Goal: Information Seeking & Learning: Learn about a topic

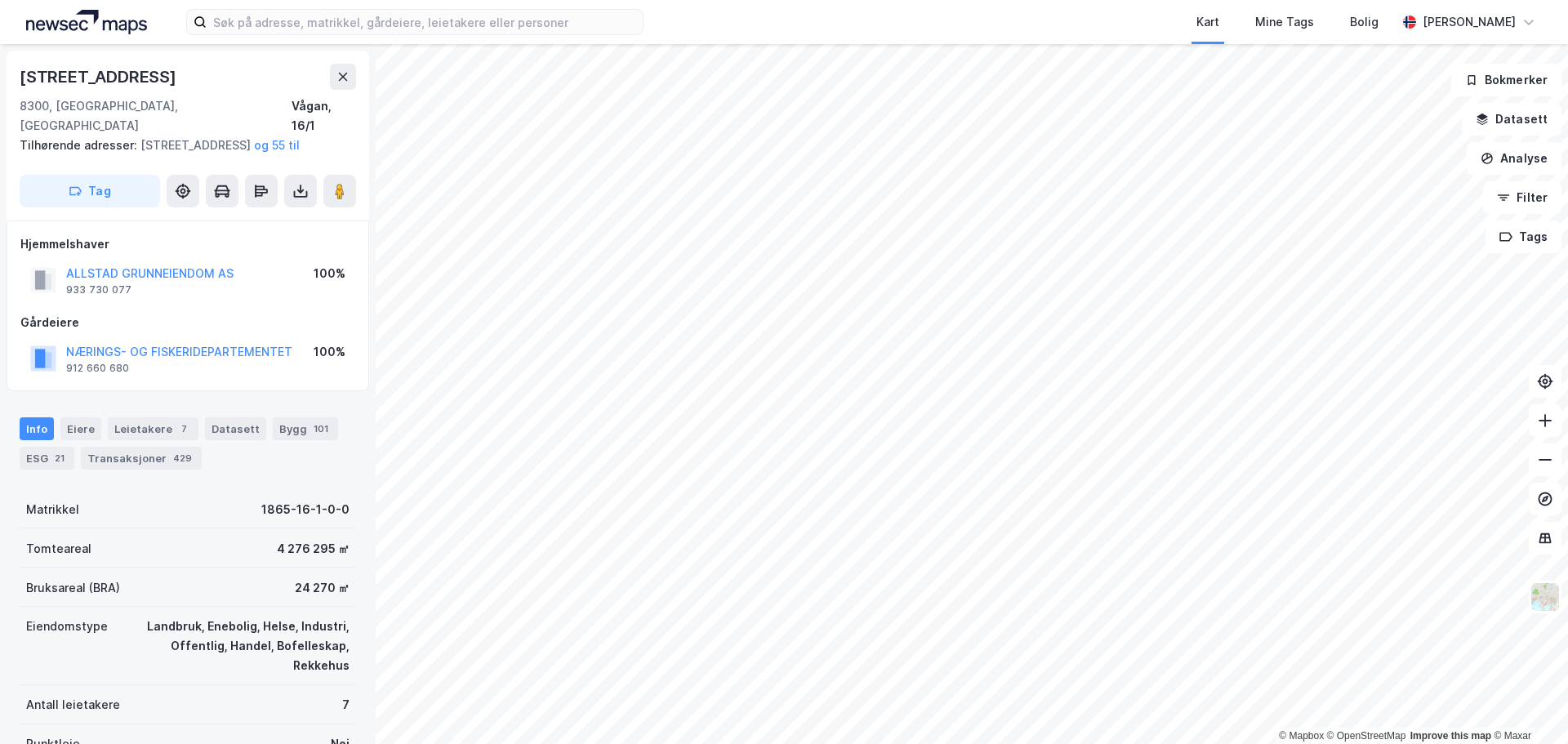
click at [671, 17] on div "Kart Mine Tags [PERSON_NAME]" at bounding box center [784, 22] width 1568 height 44
click at [337, 75] on icon at bounding box center [343, 77] width 13 height 13
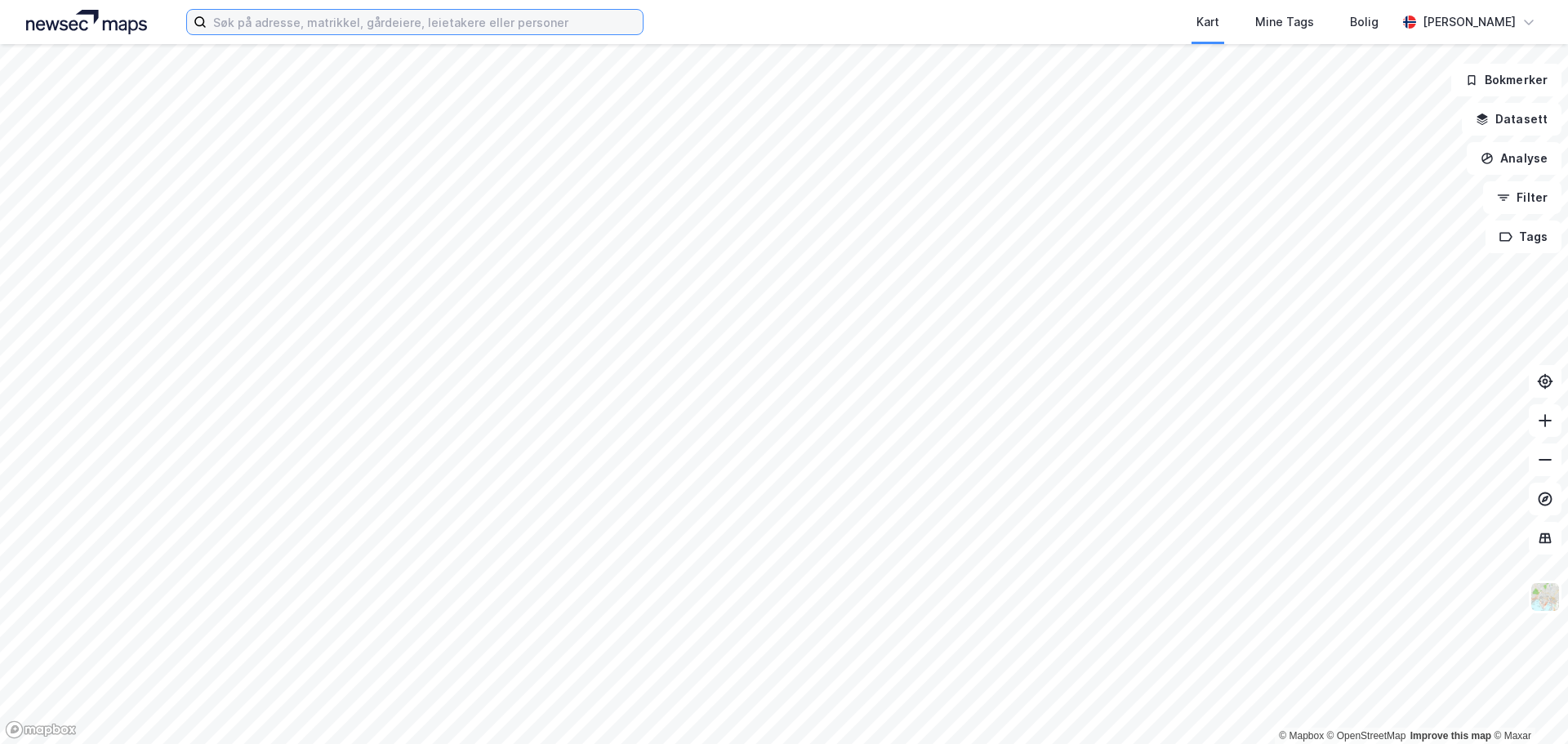
click at [364, 19] on input at bounding box center [424, 22] width 436 height 25
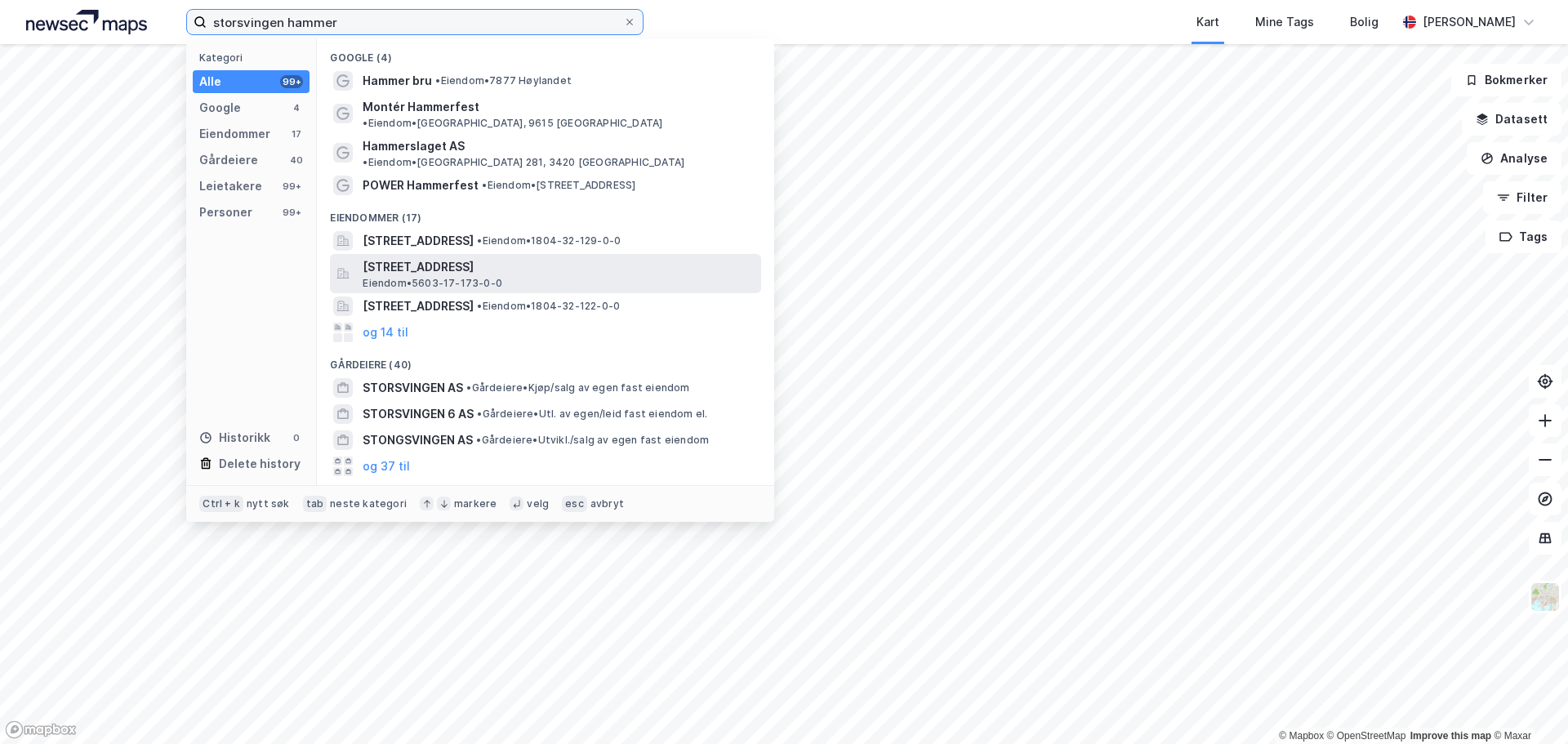
type input "storsvingen hammer"
click at [420, 258] on span "[STREET_ADDRESS]" at bounding box center [558, 267] width 392 height 19
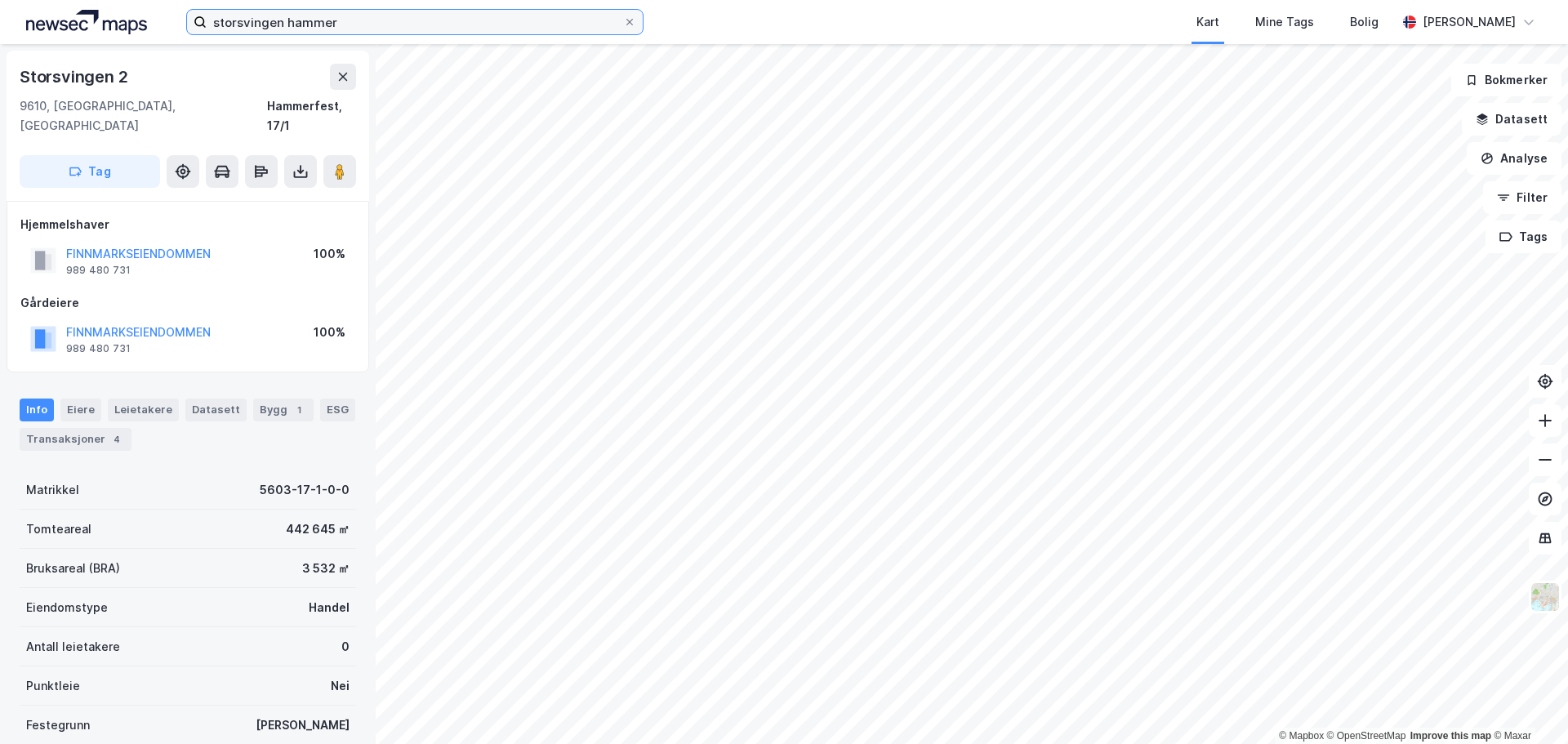
click at [375, 18] on input "storsvingen hammer" at bounding box center [415, 22] width 417 height 25
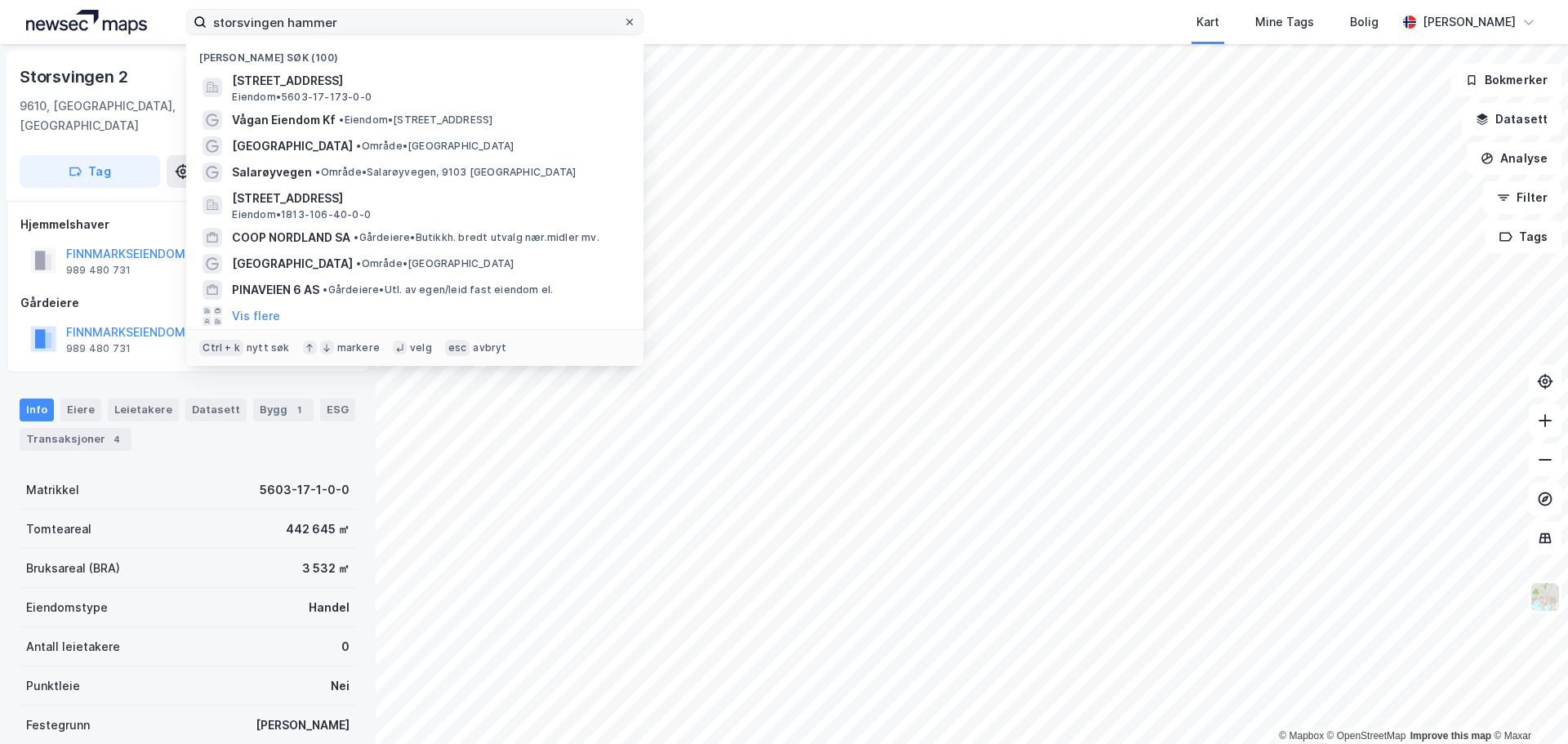
click at [635, 24] on span at bounding box center [630, 22] width 13 height 13
click at [624, 24] on input "storsvingen hammer" at bounding box center [415, 22] width 417 height 25
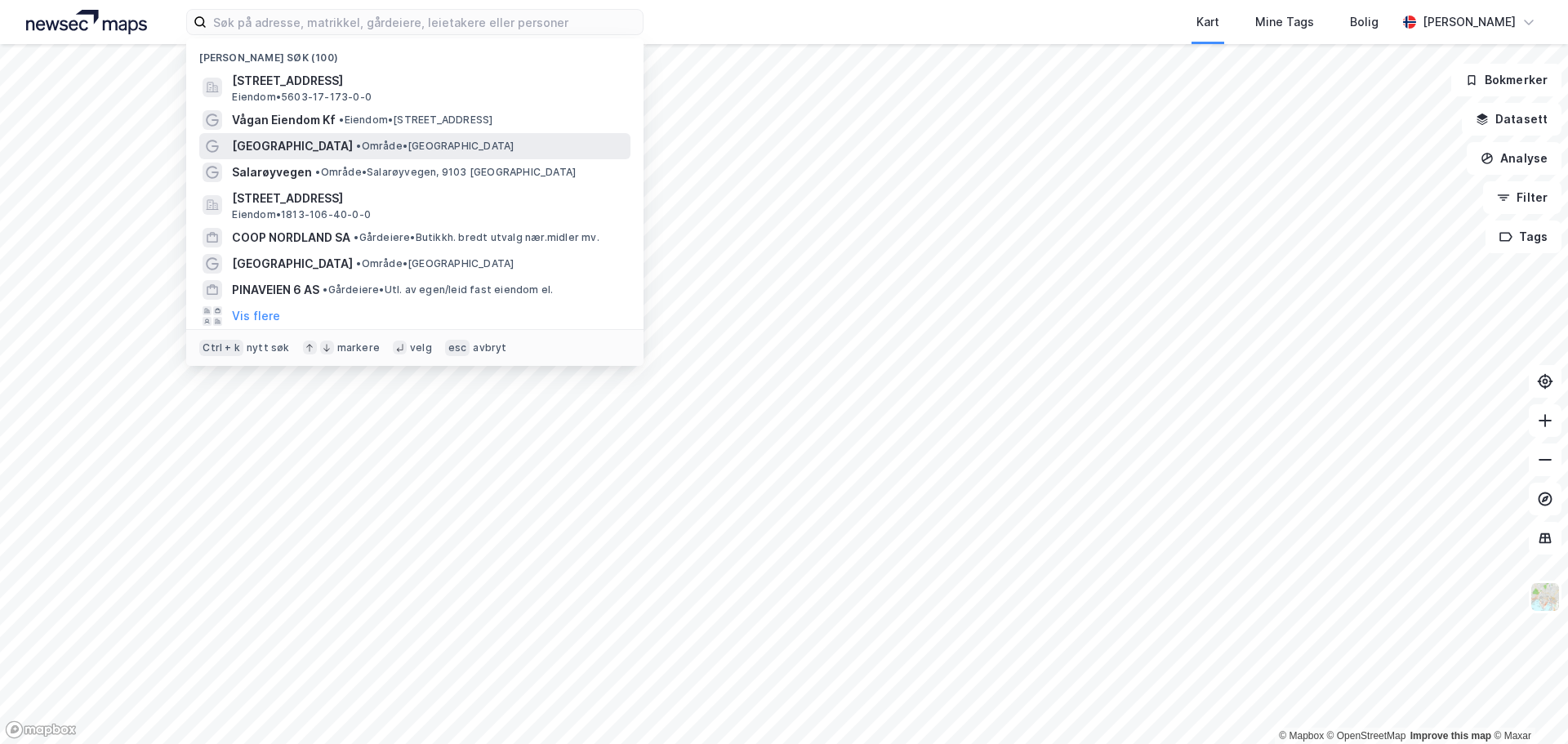
click at [269, 149] on span "[GEOGRAPHIC_DATA]" at bounding box center [292, 146] width 121 height 19
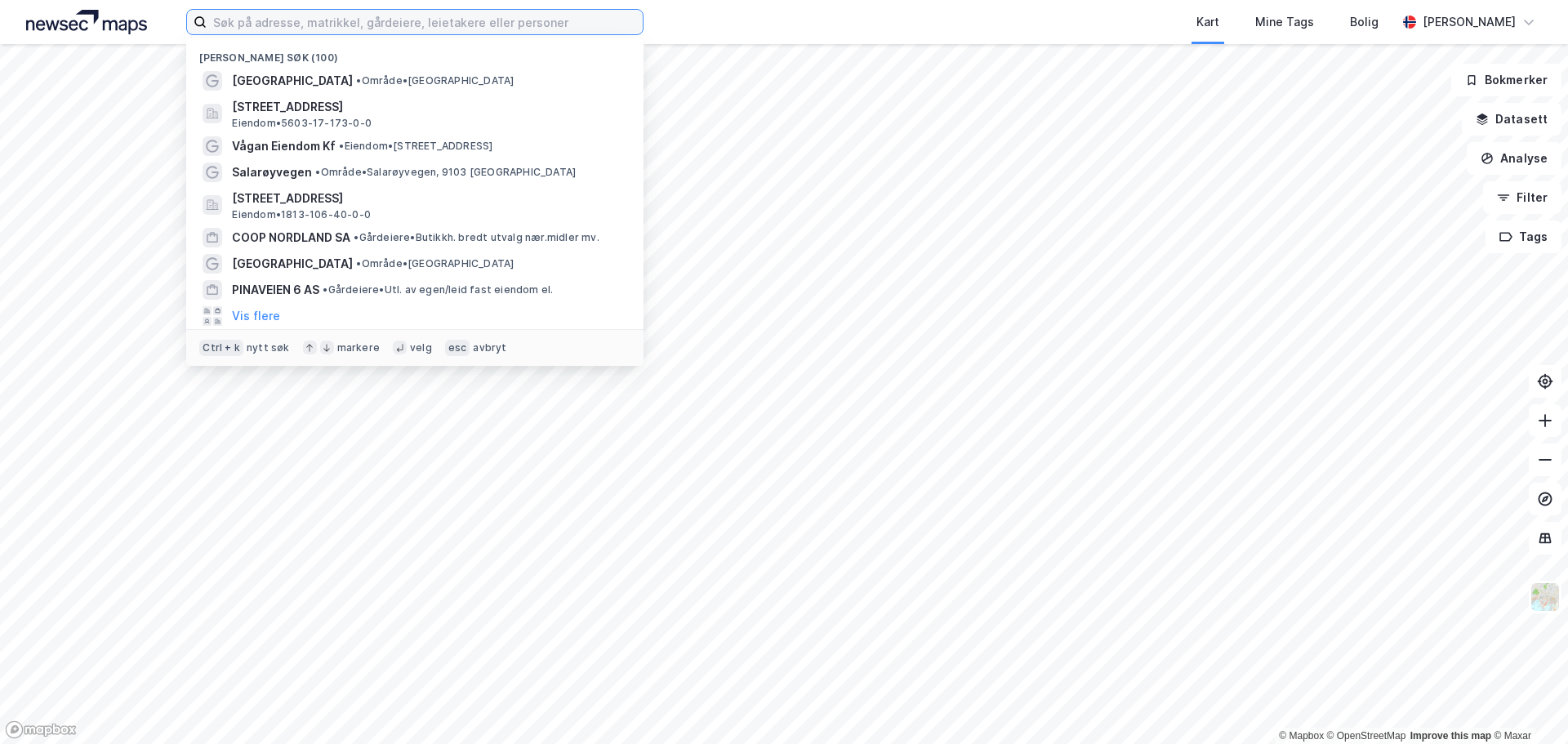
click at [275, 15] on input at bounding box center [424, 22] width 436 height 25
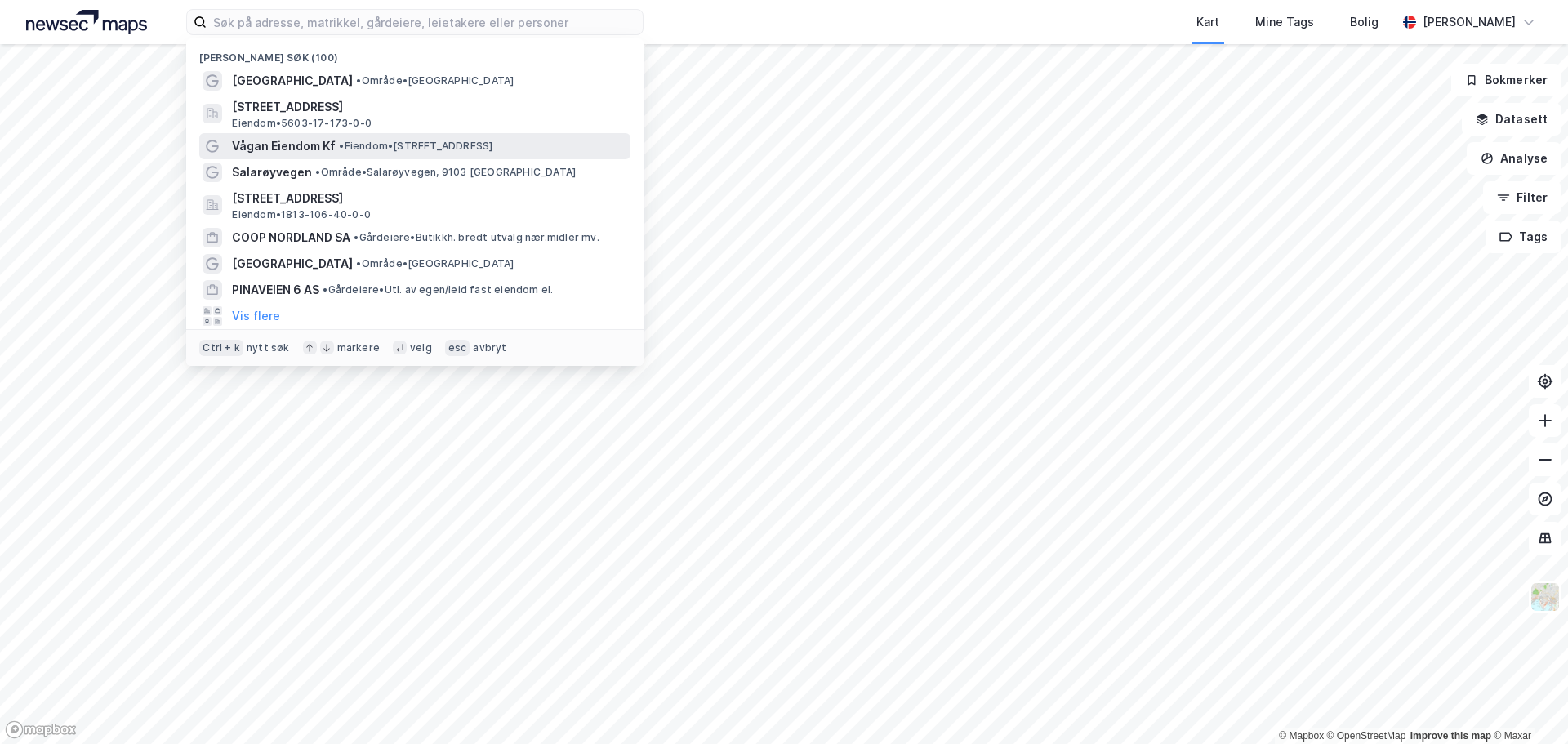
click at [263, 144] on span "Vågan Eiendom Kf" at bounding box center [284, 146] width 103 height 19
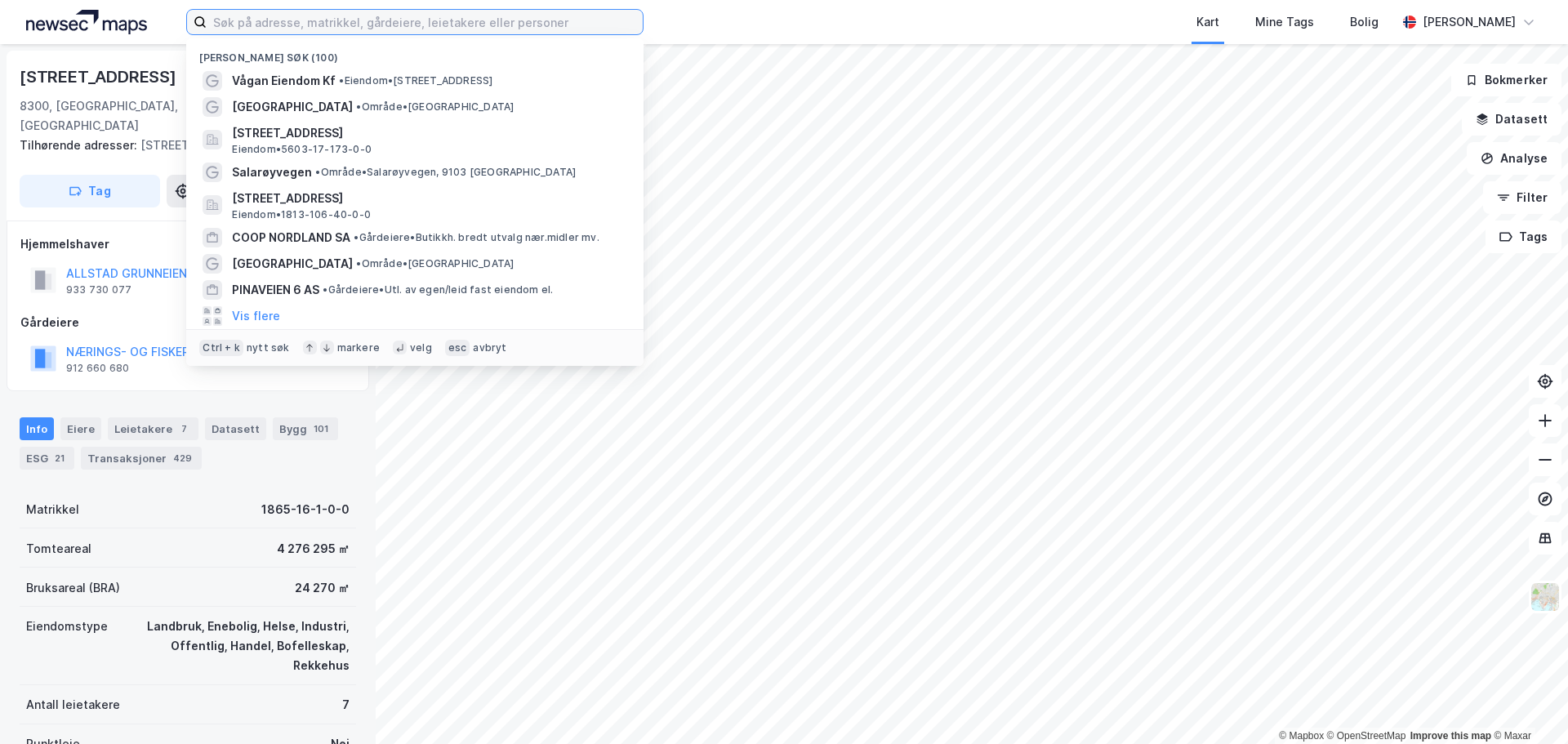
click at [484, 27] on input at bounding box center [424, 22] width 436 height 25
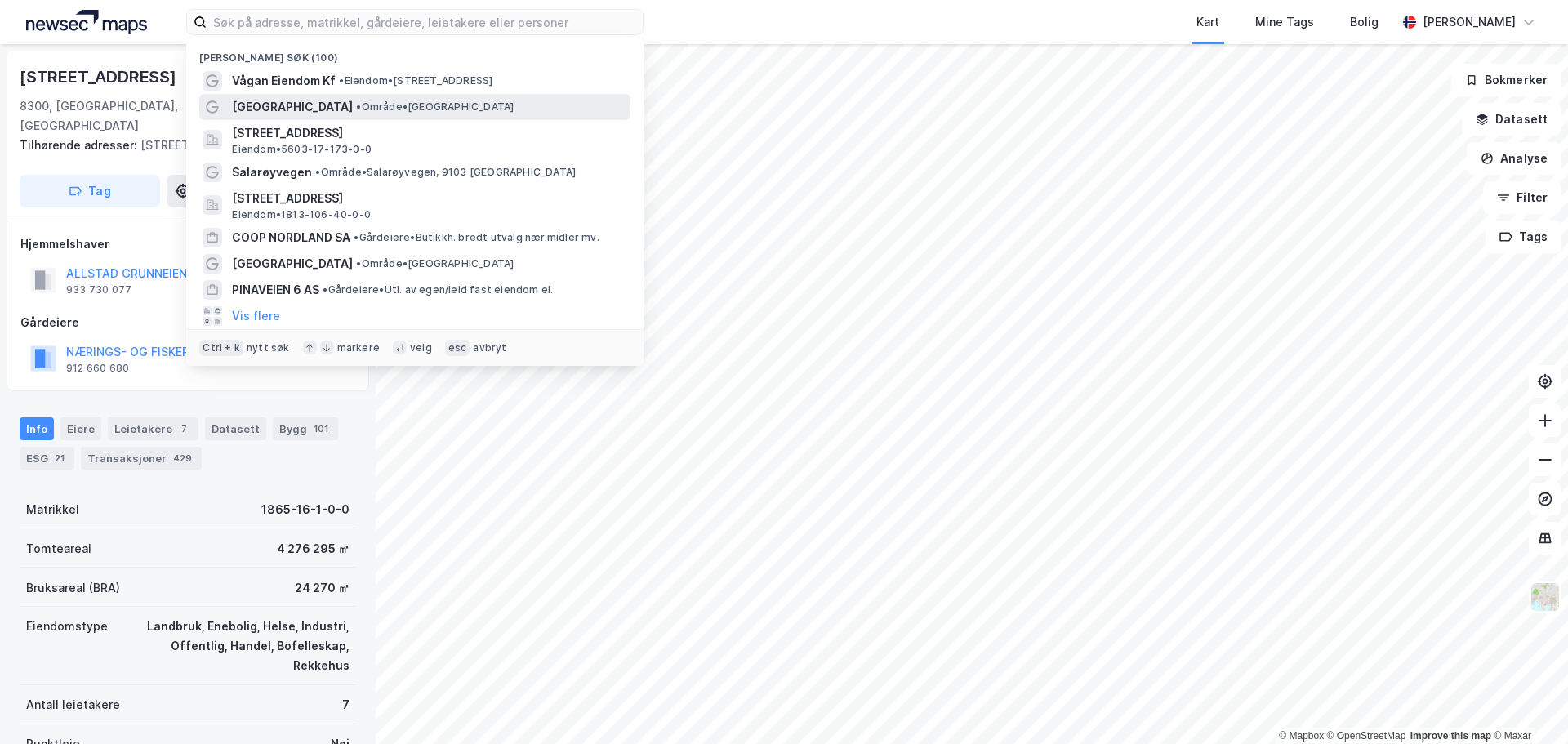
click at [234, 109] on span "[GEOGRAPHIC_DATA]" at bounding box center [292, 106] width 121 height 19
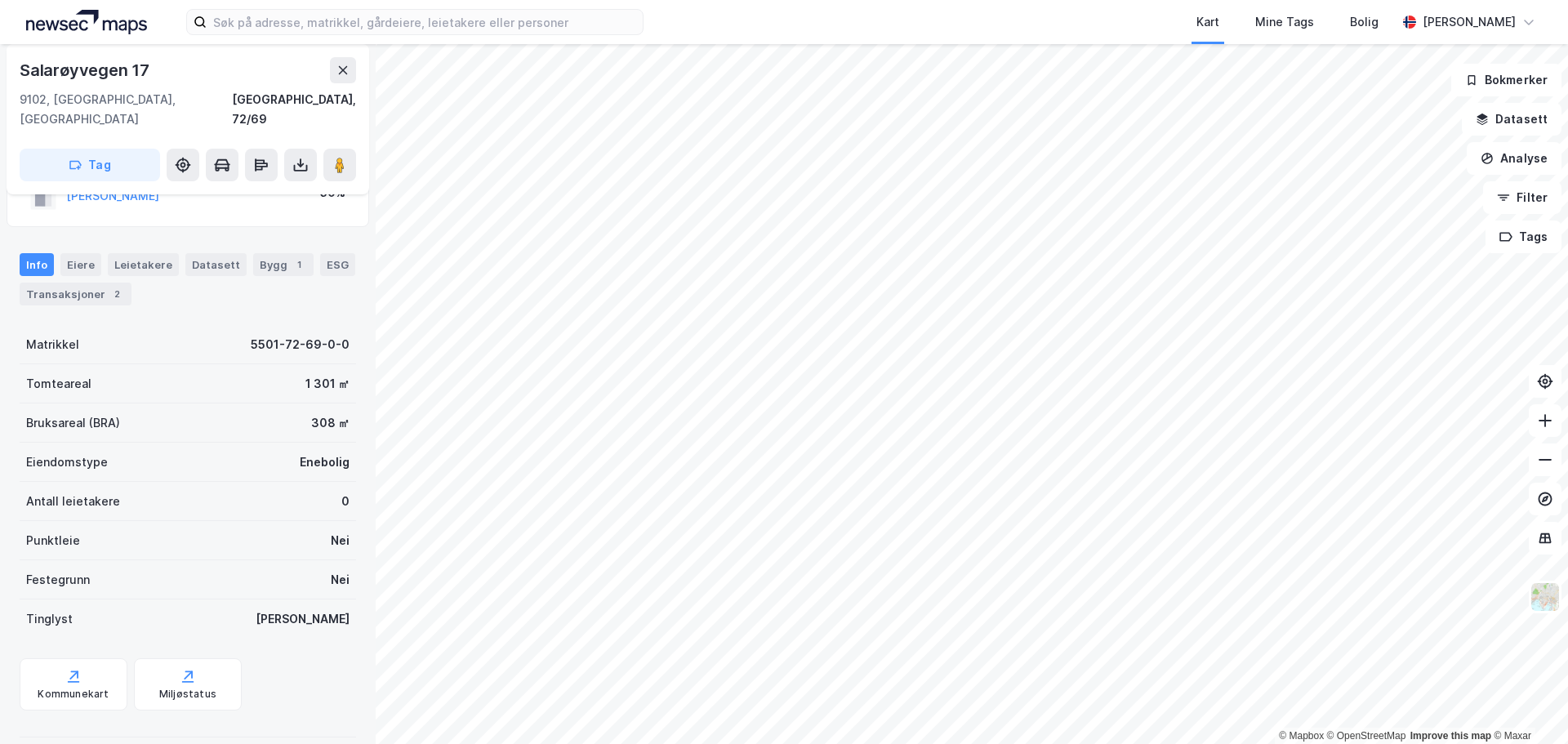
scroll to position [161, 0]
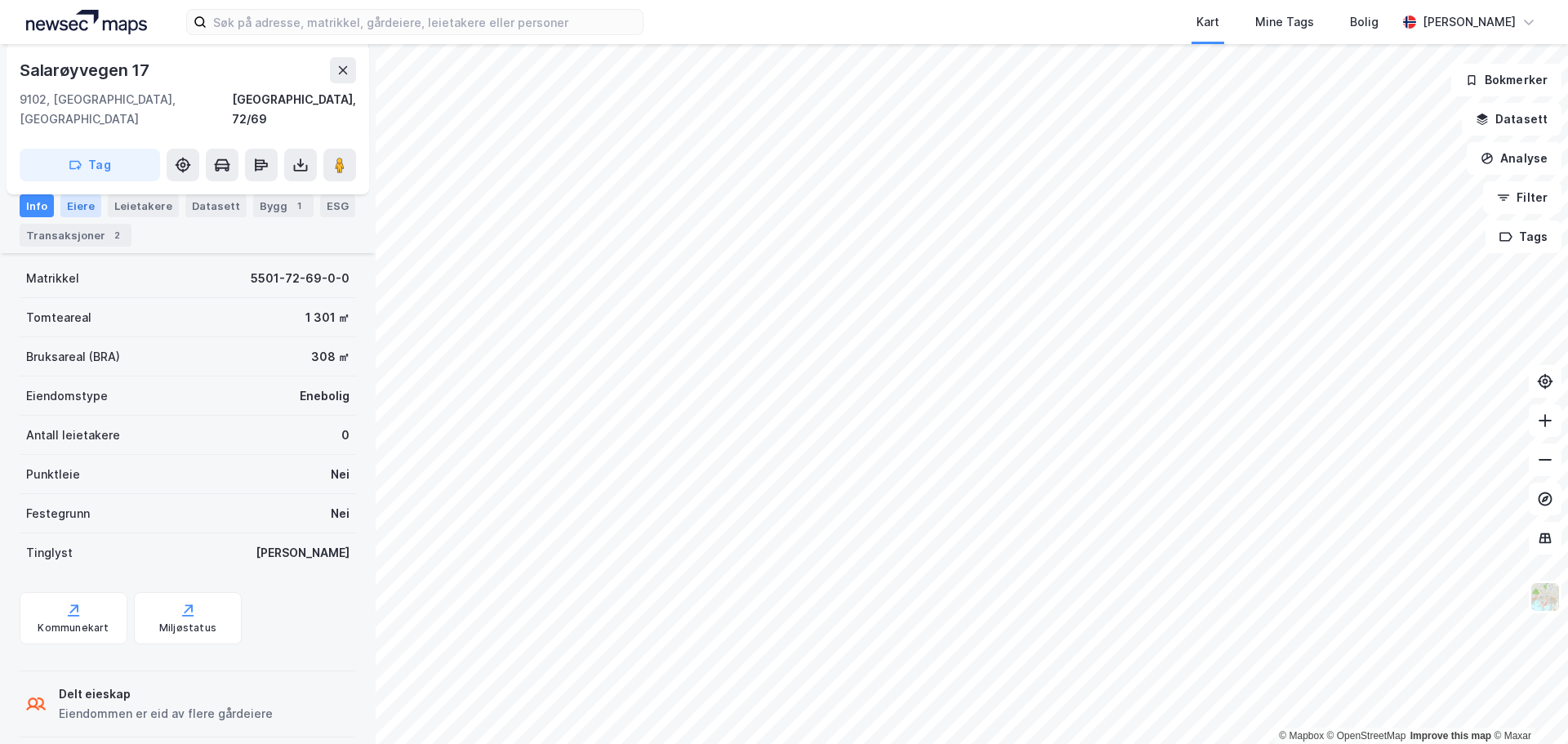
click at [77, 205] on div "Eiere" at bounding box center [80, 206] width 41 height 23
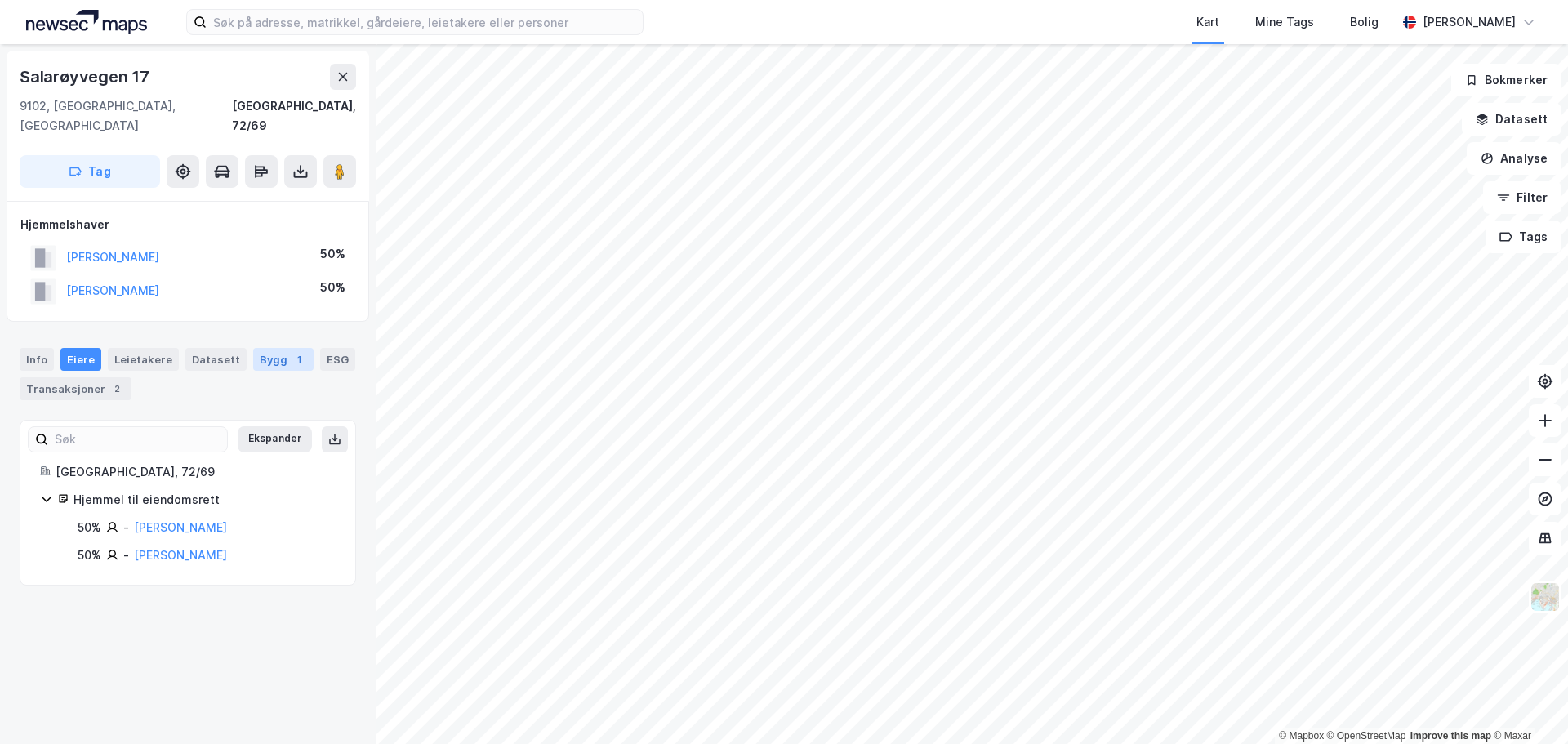
click at [291, 351] on div "1" at bounding box center [299, 359] width 16 height 16
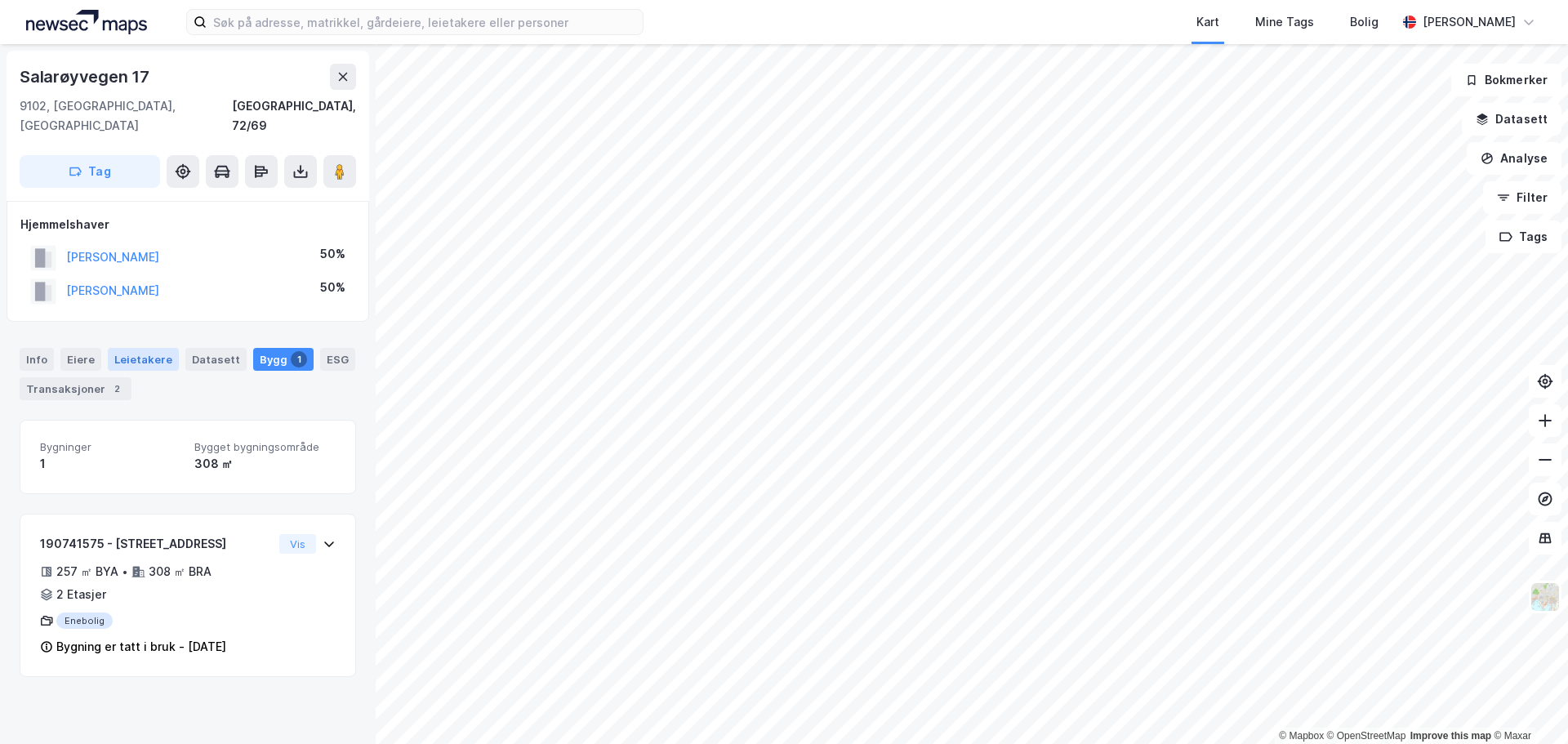
click at [131, 348] on div "Leietakere" at bounding box center [144, 359] width 71 height 23
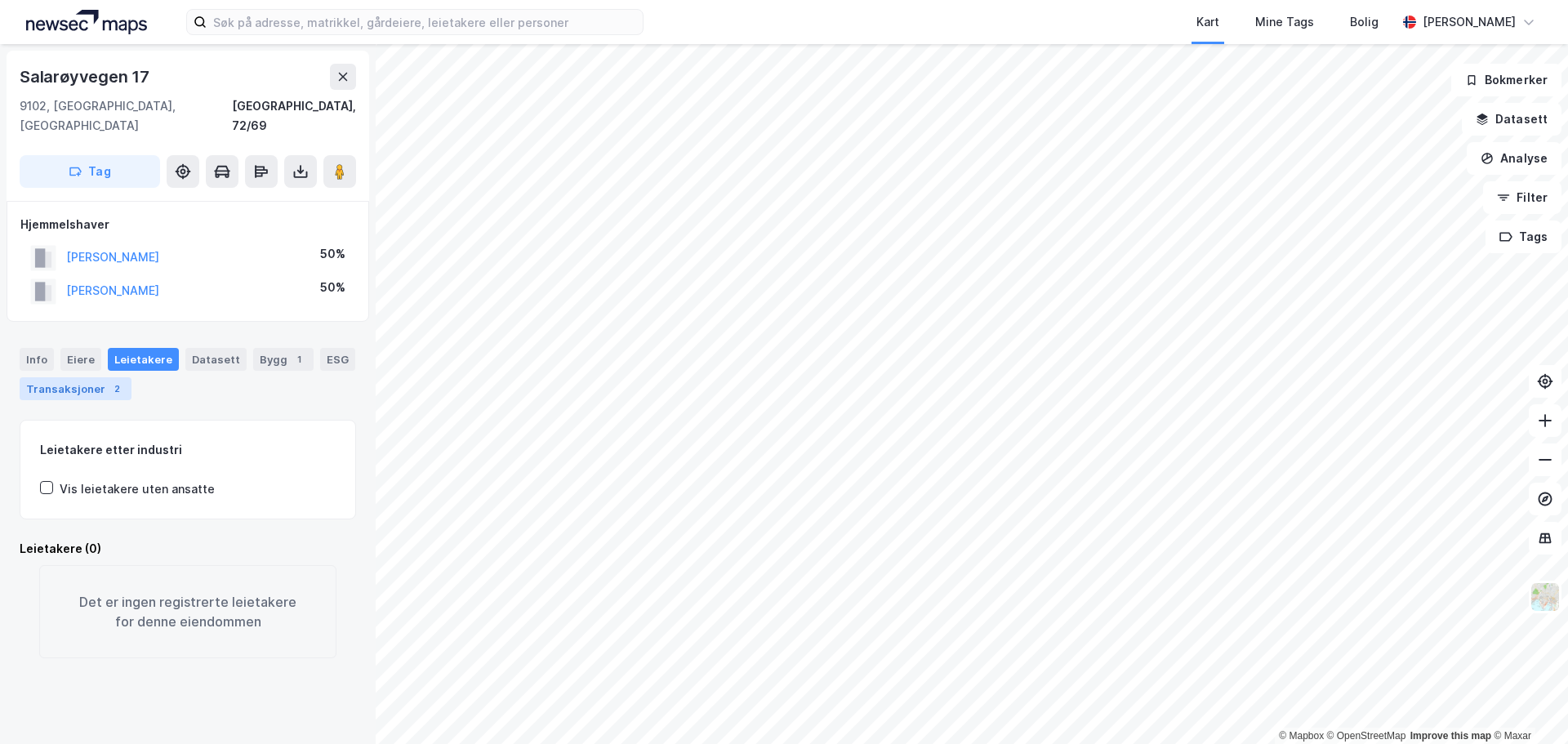
click at [85, 377] on div "Transaksjoner 2" at bounding box center [75, 389] width 112 height 23
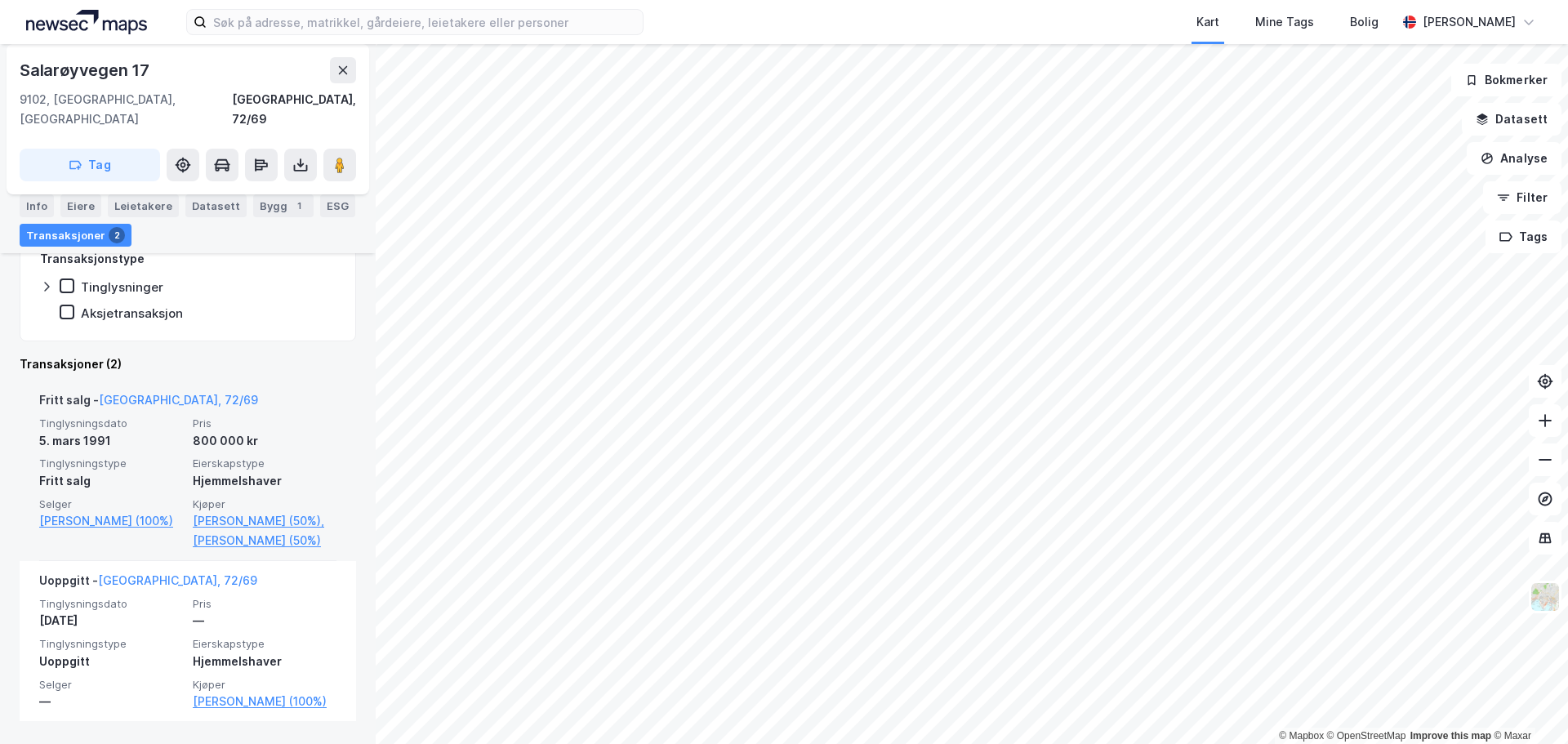
scroll to position [341, 0]
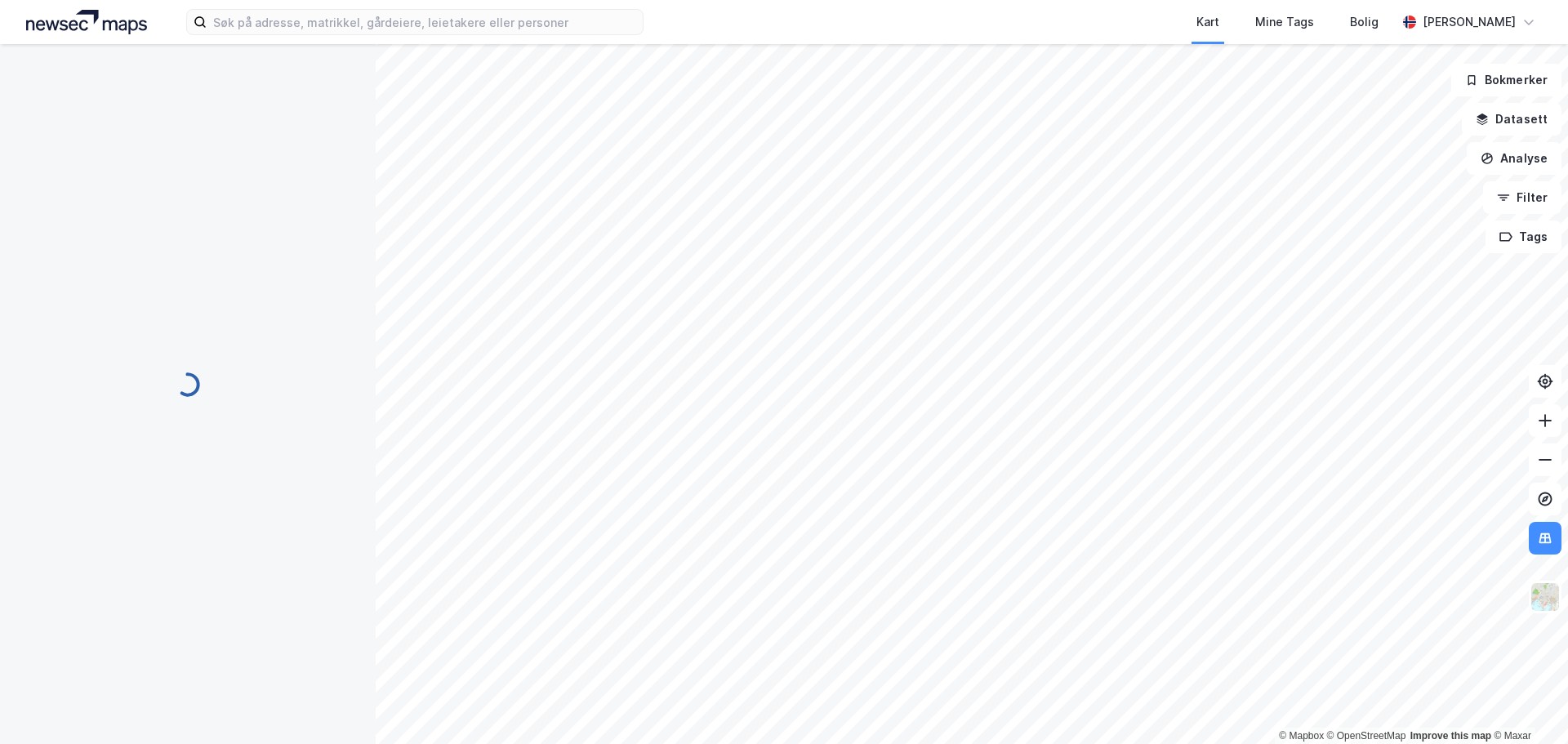
scroll to position [12, 0]
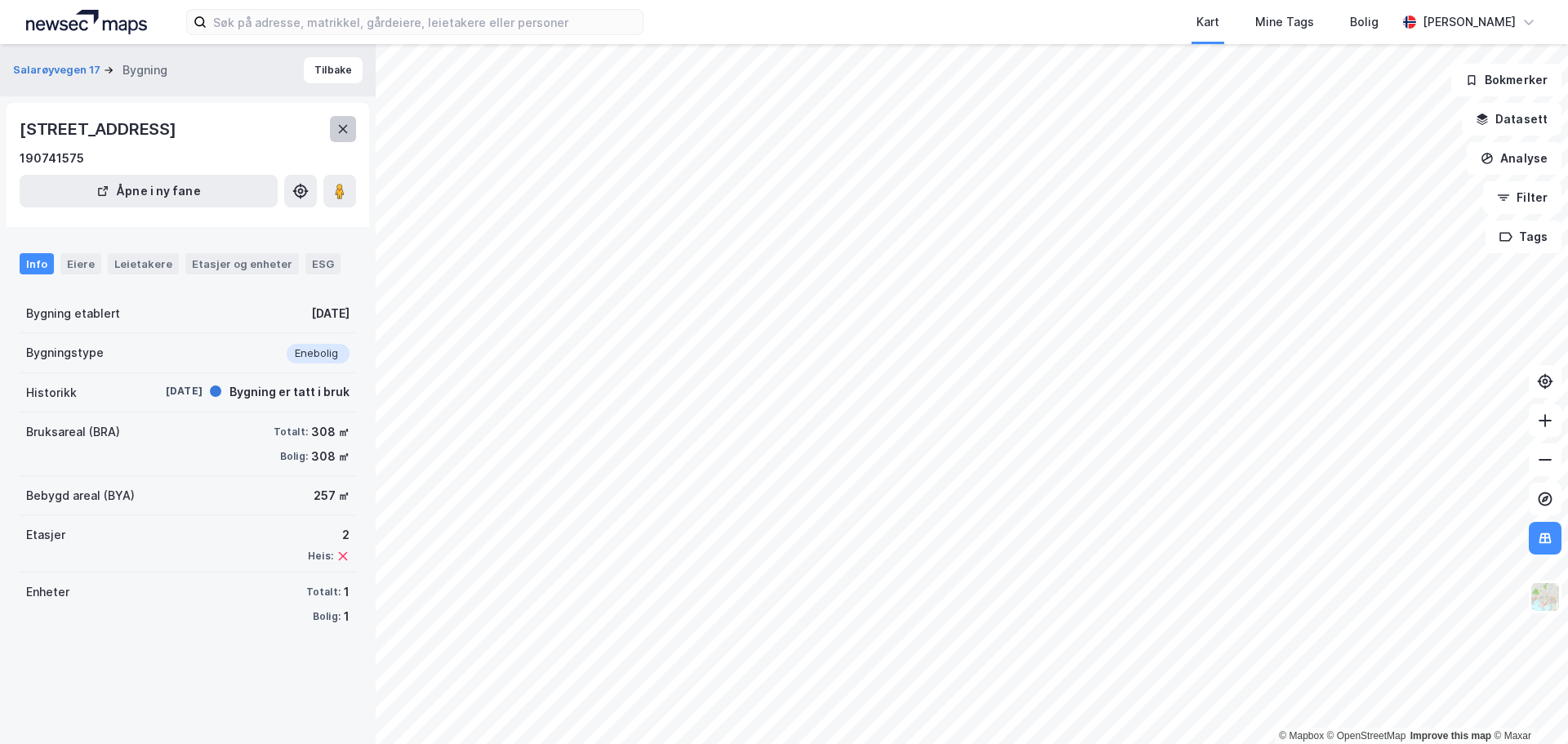
click at [339, 126] on icon at bounding box center [343, 129] width 13 height 13
